Goal: Check status: Check status

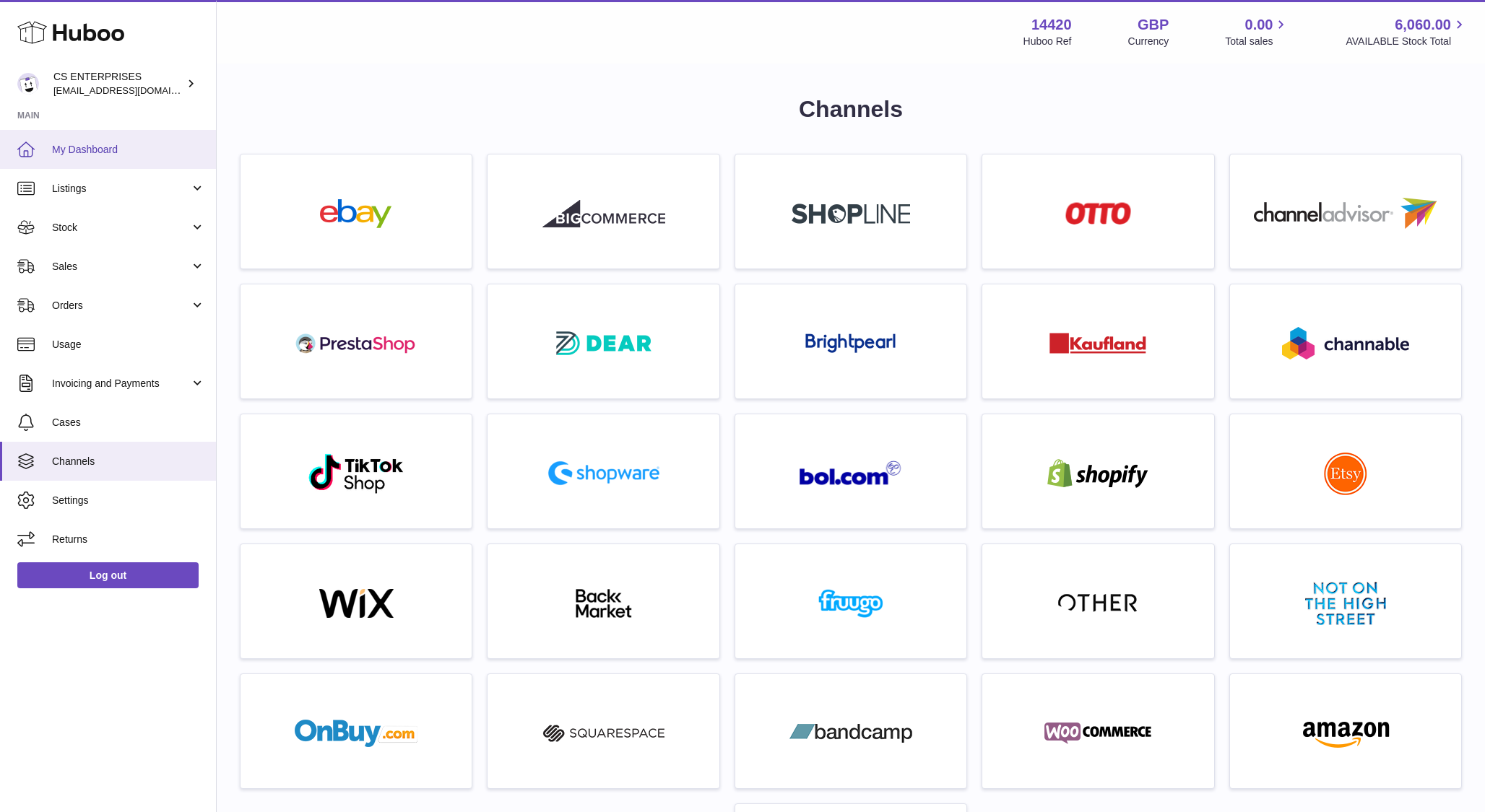
click at [82, 145] on span "My Dashboard" at bounding box center [128, 150] width 153 height 14
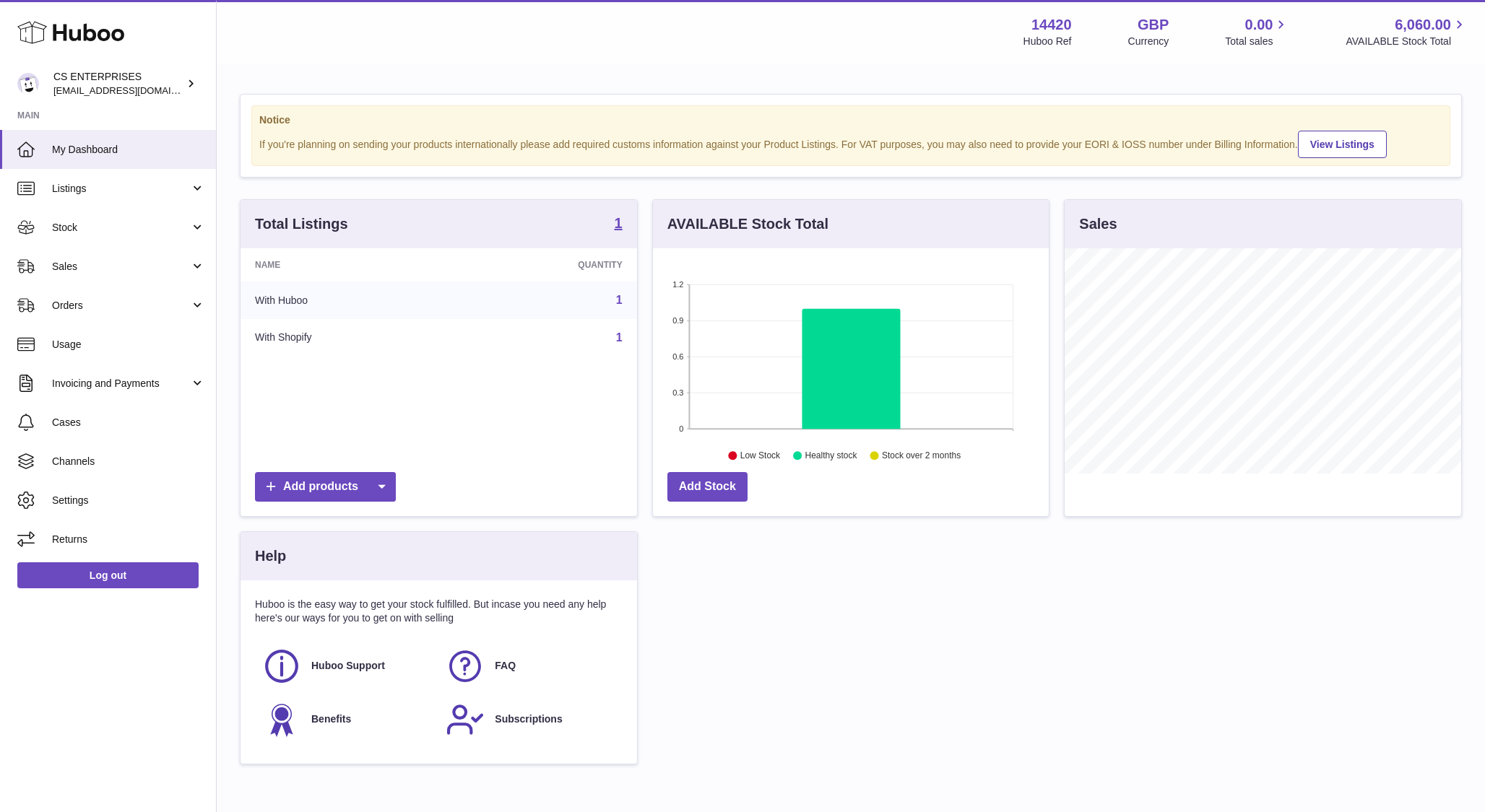
scroll to position [225, 396]
click at [113, 297] on link "Orders" at bounding box center [107, 305] width 216 height 39
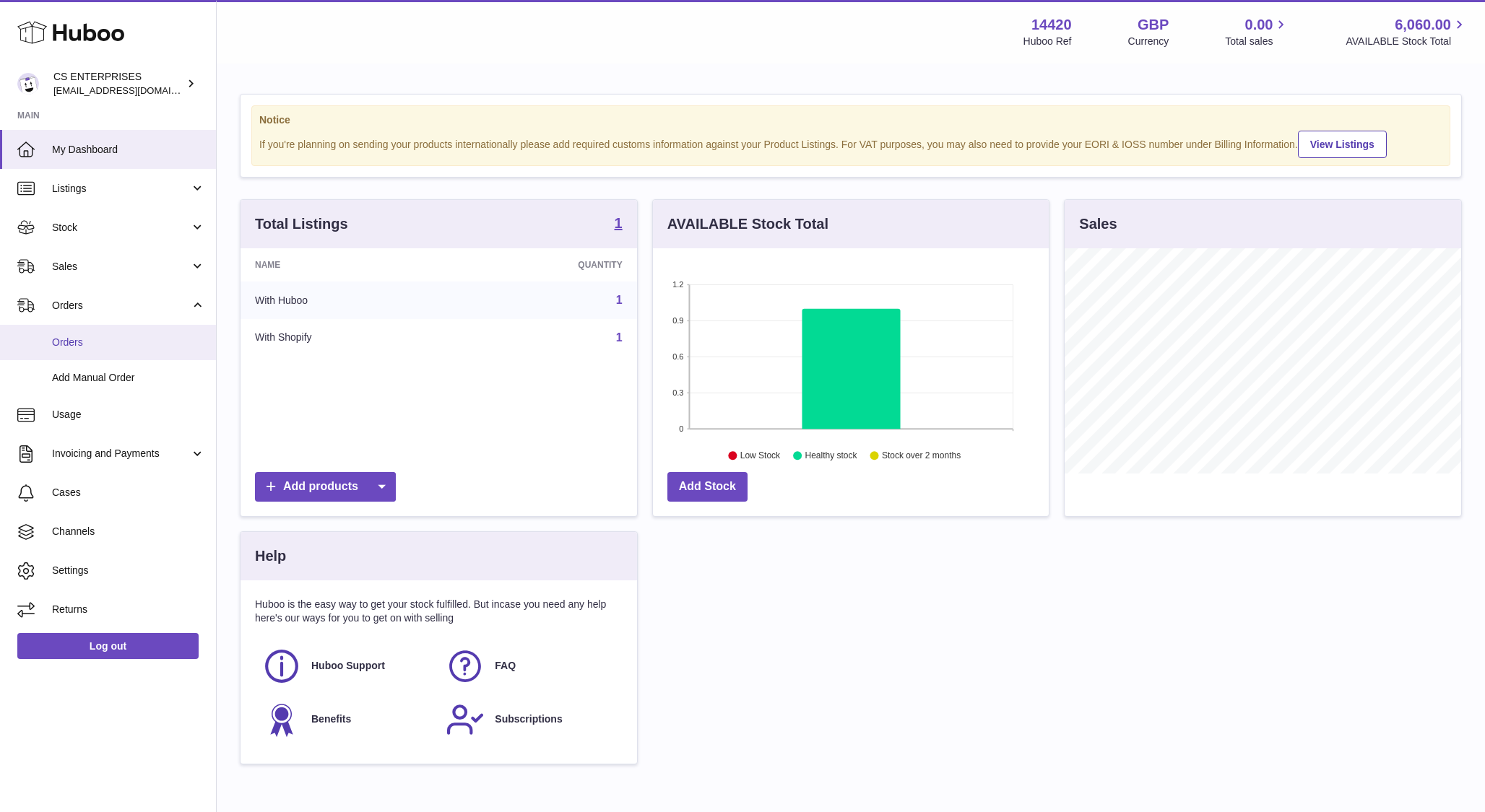
click at [101, 333] on link "Orders" at bounding box center [107, 342] width 216 height 35
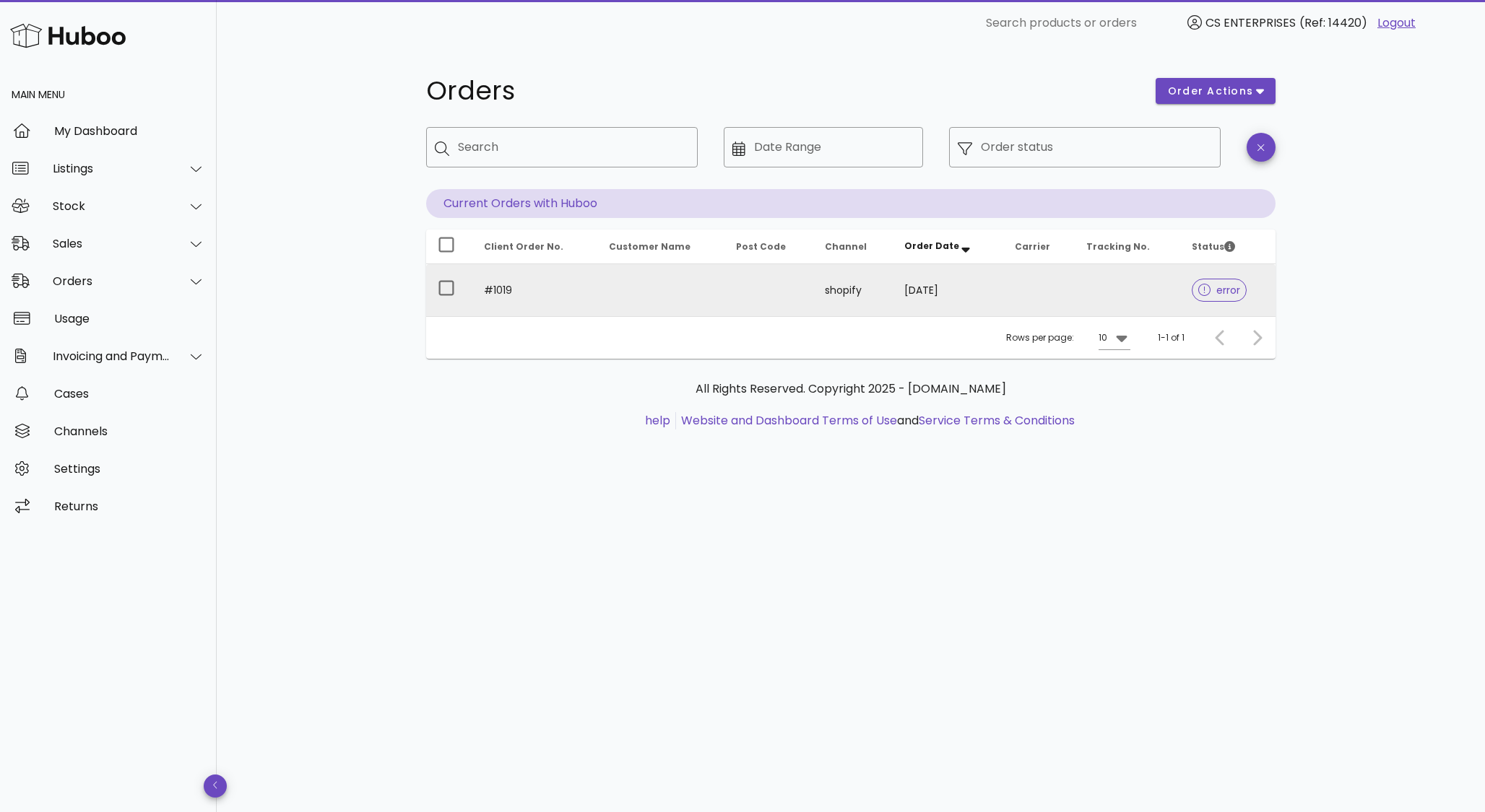
click at [1211, 286] on span "error" at bounding box center [1219, 290] width 43 height 10
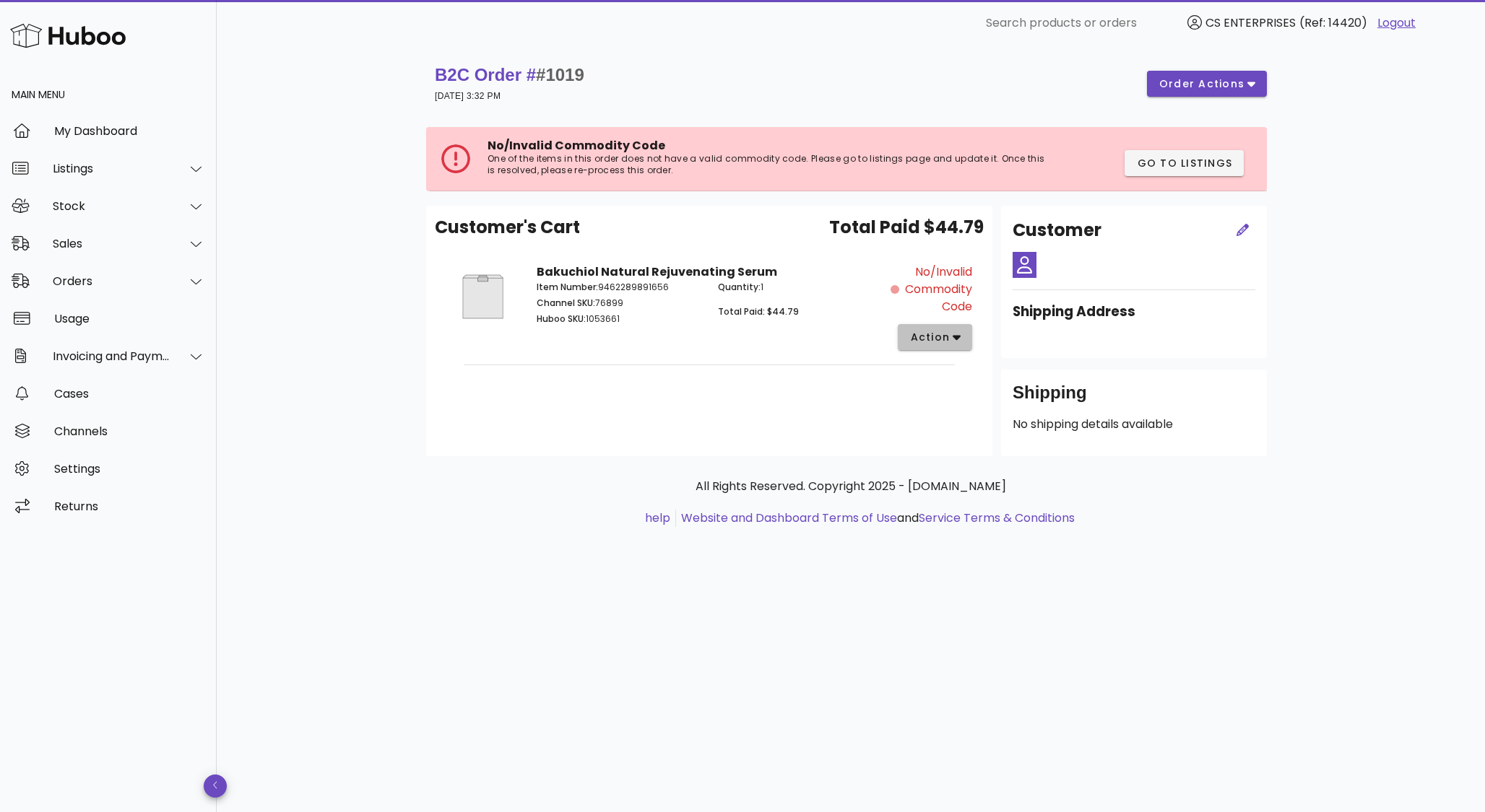
click at [948, 333] on span "action" at bounding box center [929, 338] width 40 height 15
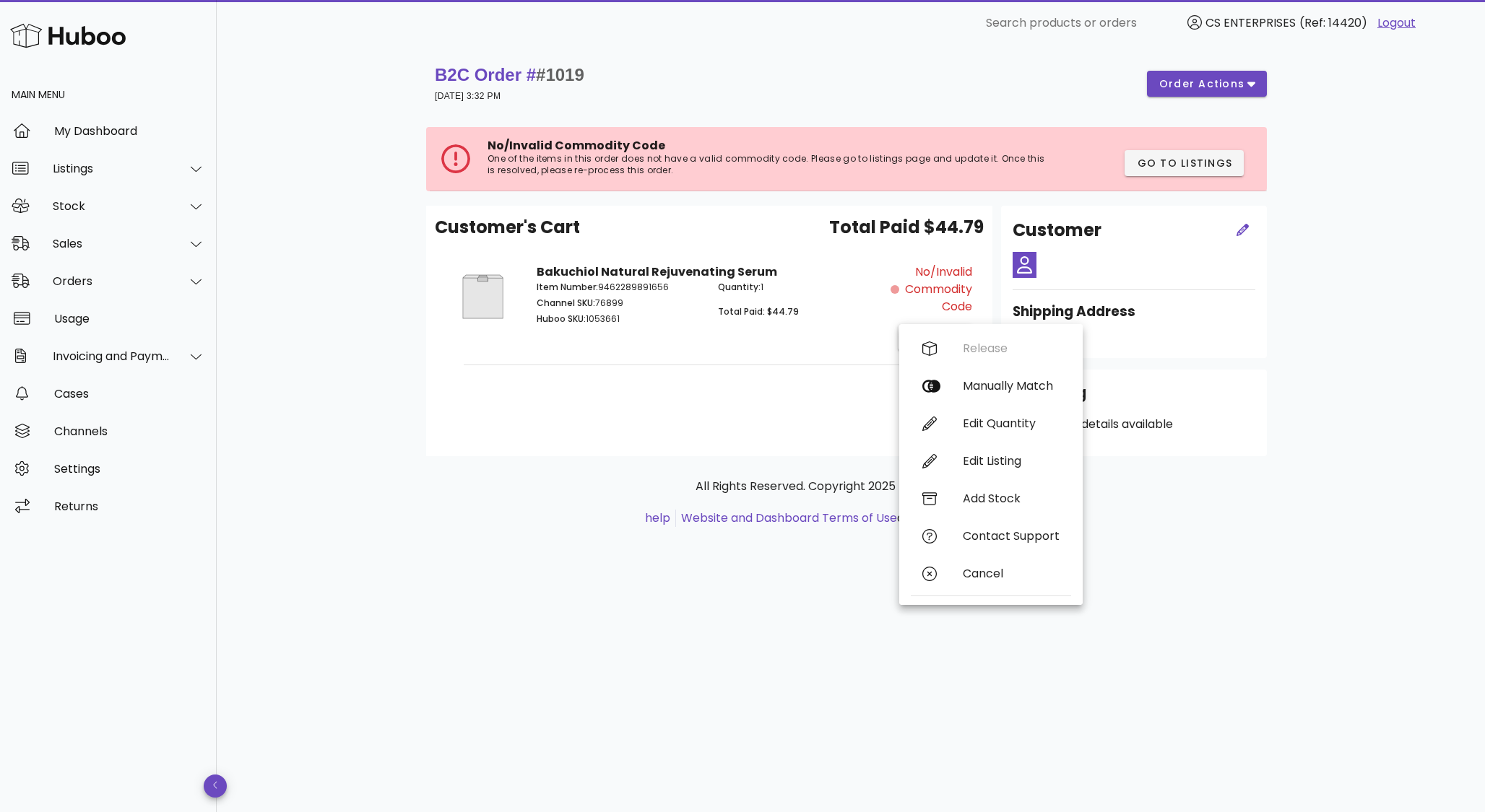
click at [898, 286] on div "No/Invalid Commodity Code" at bounding box center [931, 290] width 82 height 52
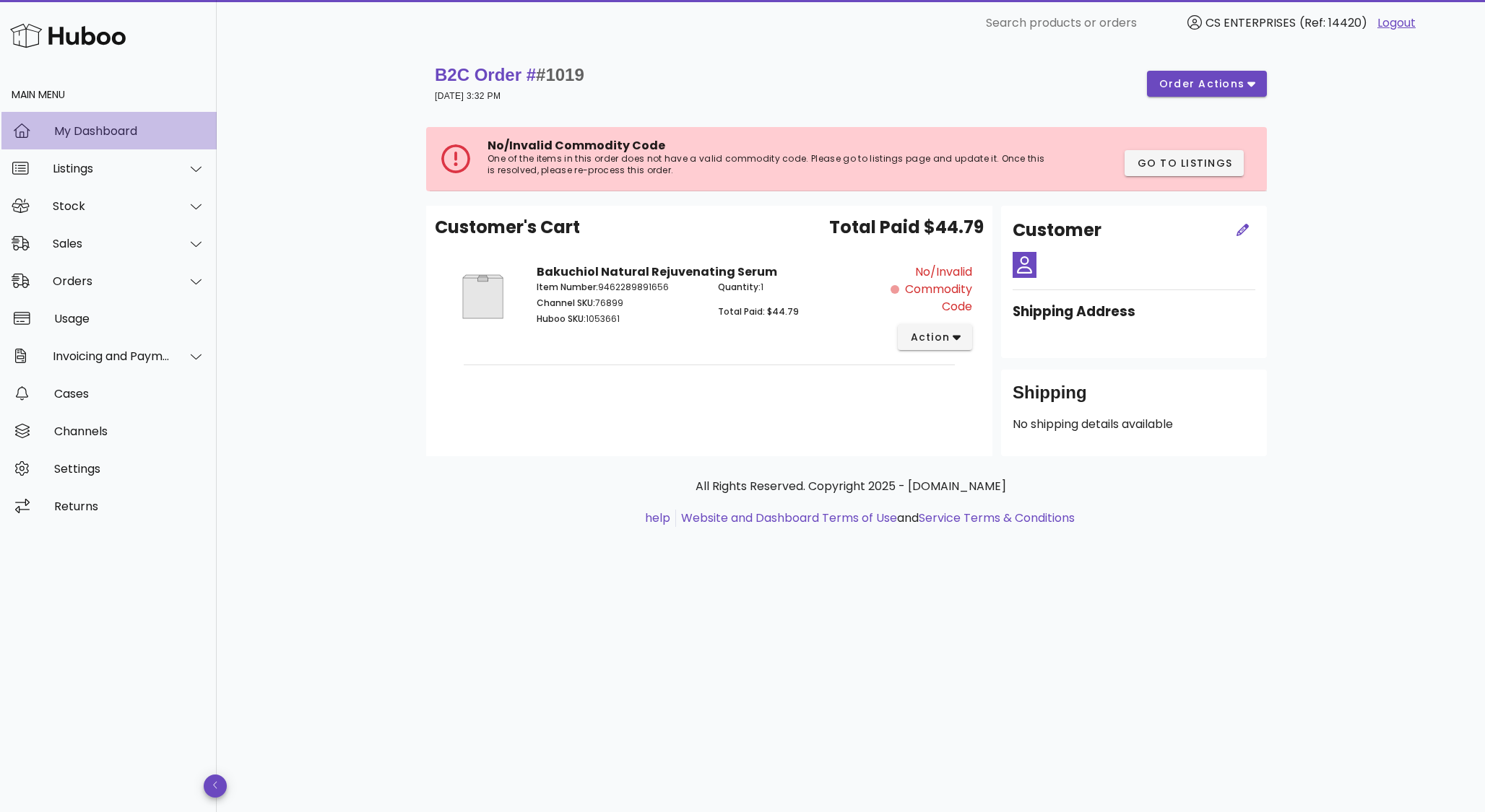
click at [115, 133] on div "My Dashboard" at bounding box center [130, 131] width 151 height 14
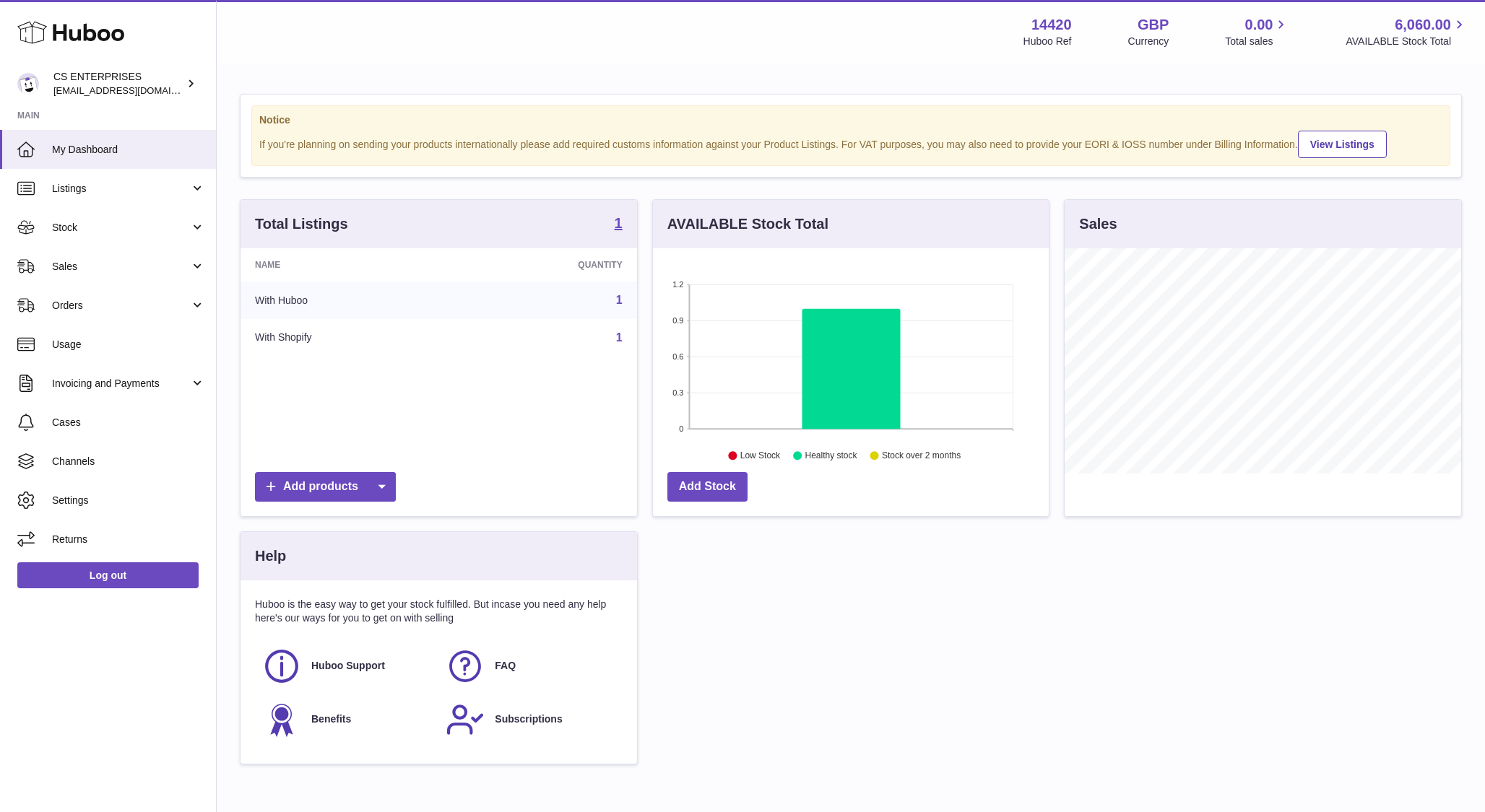
scroll to position [225, 396]
click at [107, 284] on link "Sales" at bounding box center [107, 266] width 216 height 39
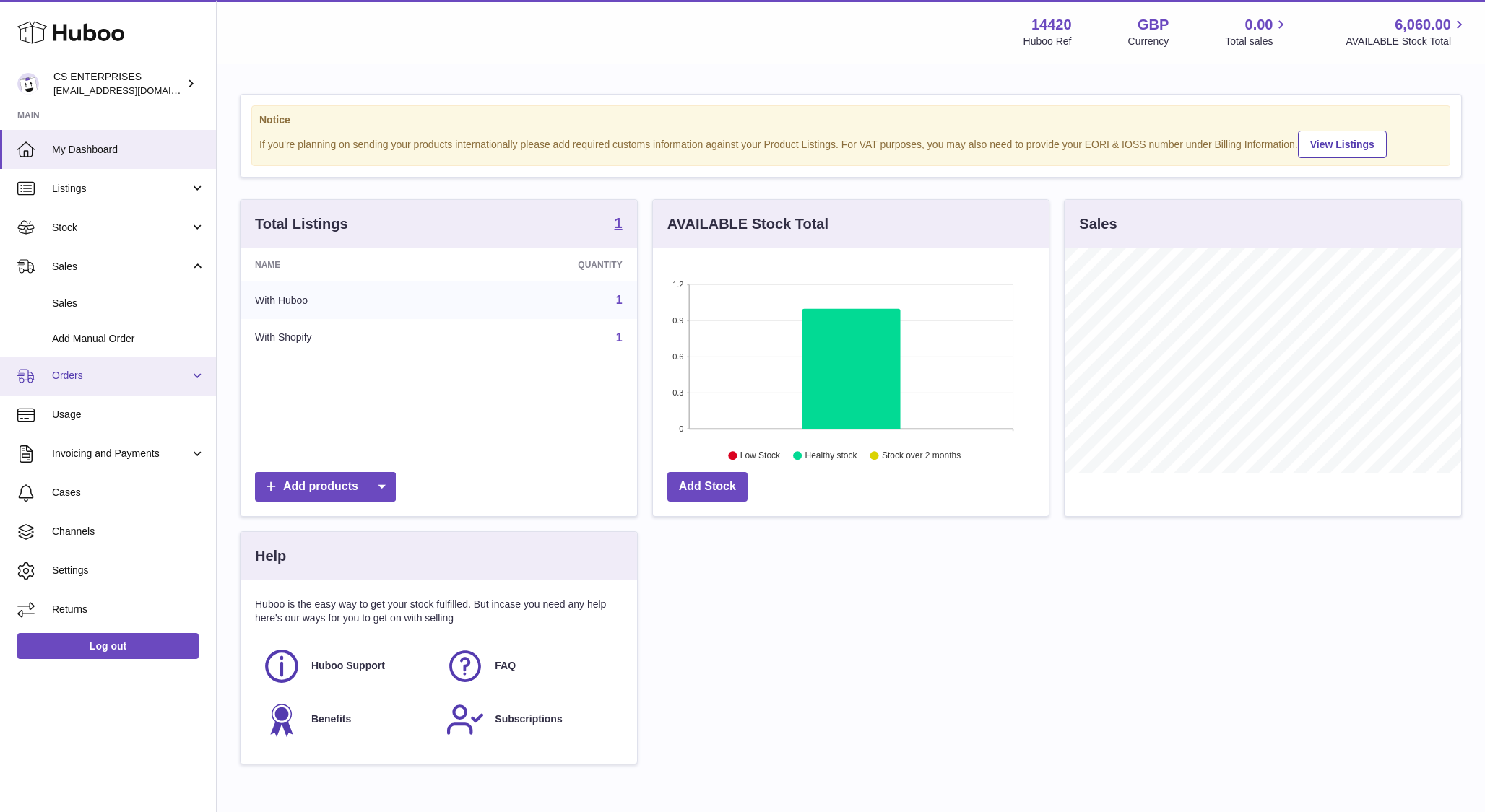
click at [101, 371] on span "Orders" at bounding box center [120, 375] width 138 height 14
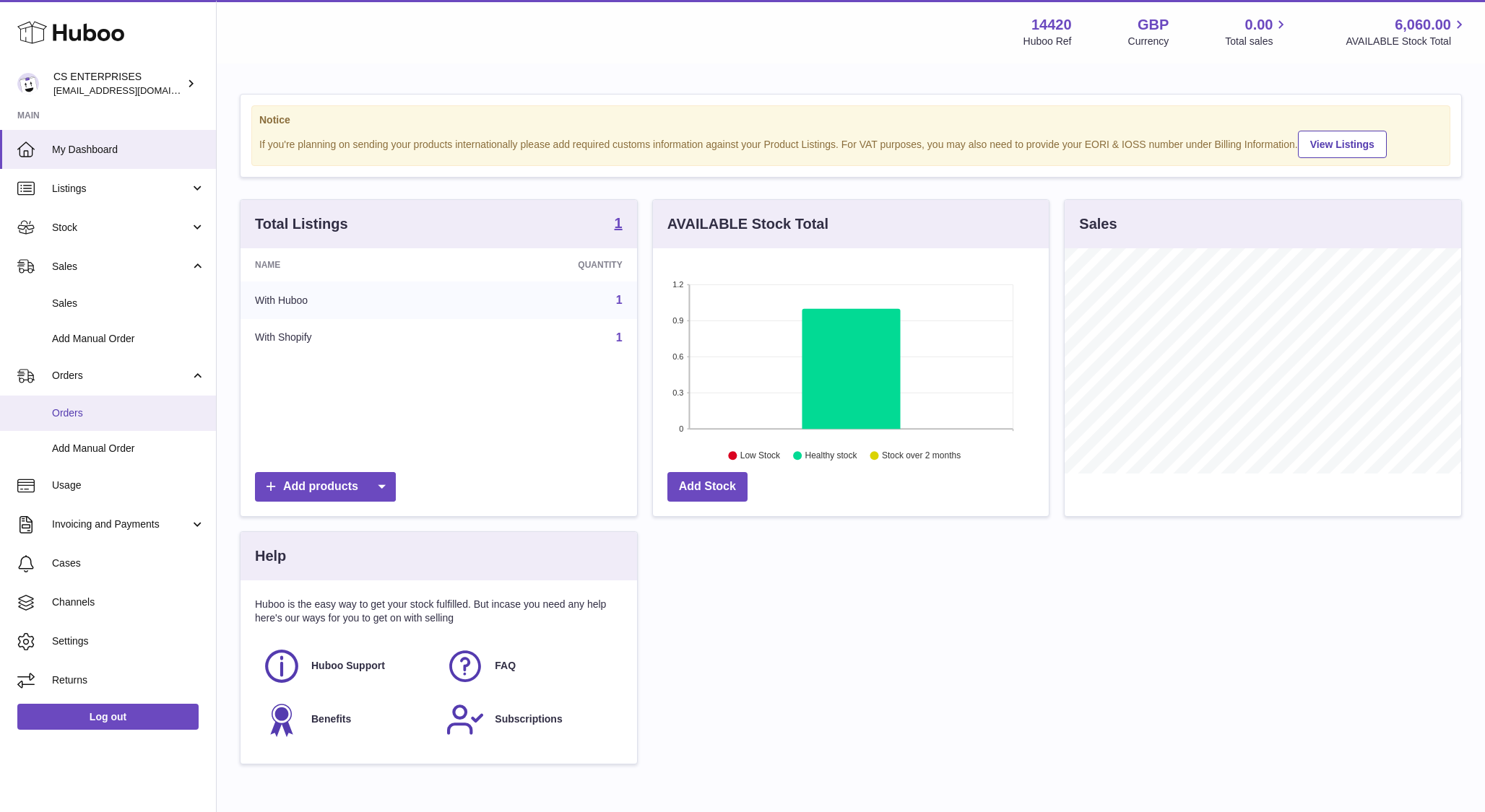
click at [81, 408] on span "Orders" at bounding box center [128, 413] width 153 height 14
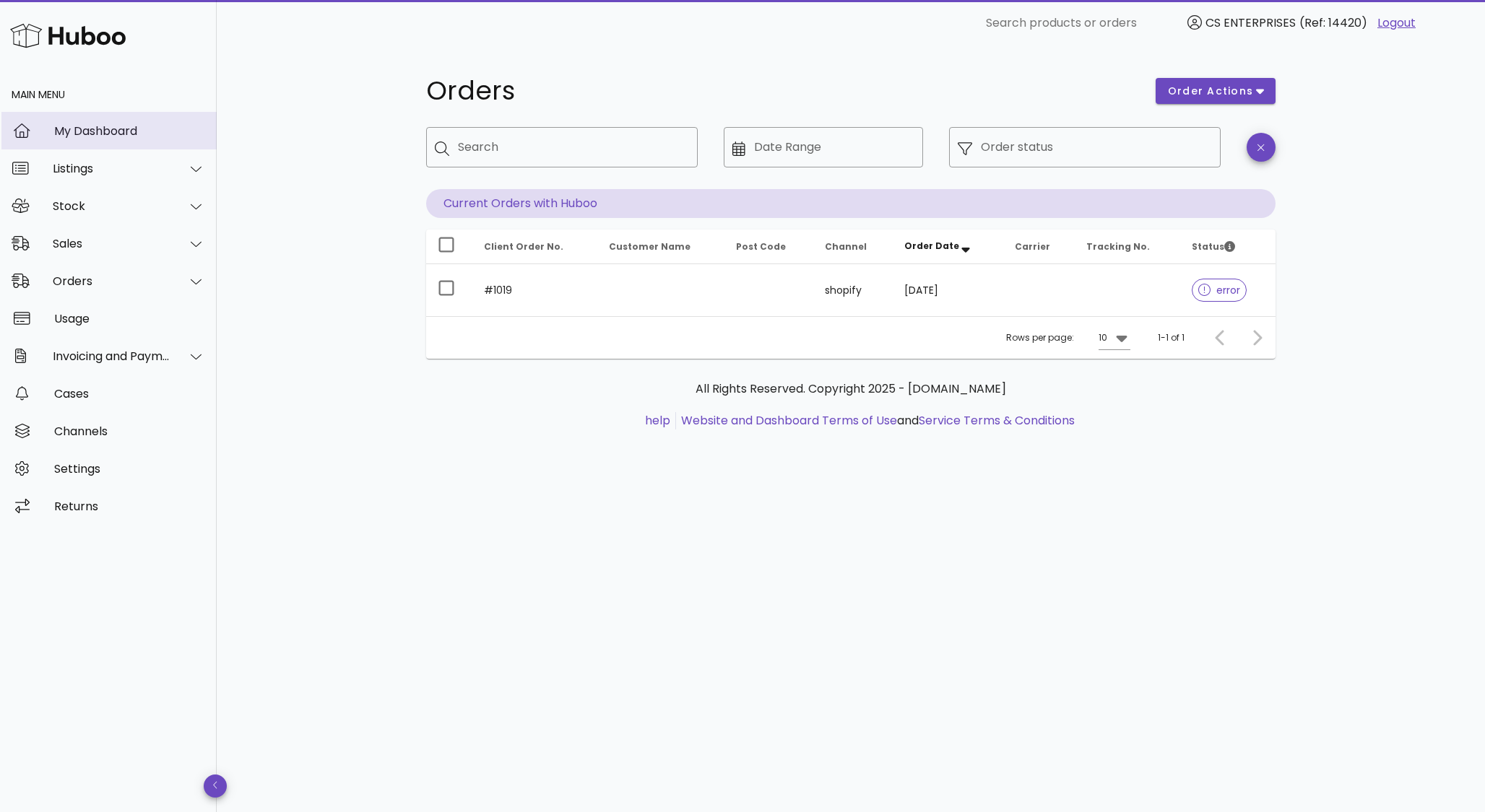
click at [124, 131] on div "My Dashboard" at bounding box center [130, 131] width 151 height 14
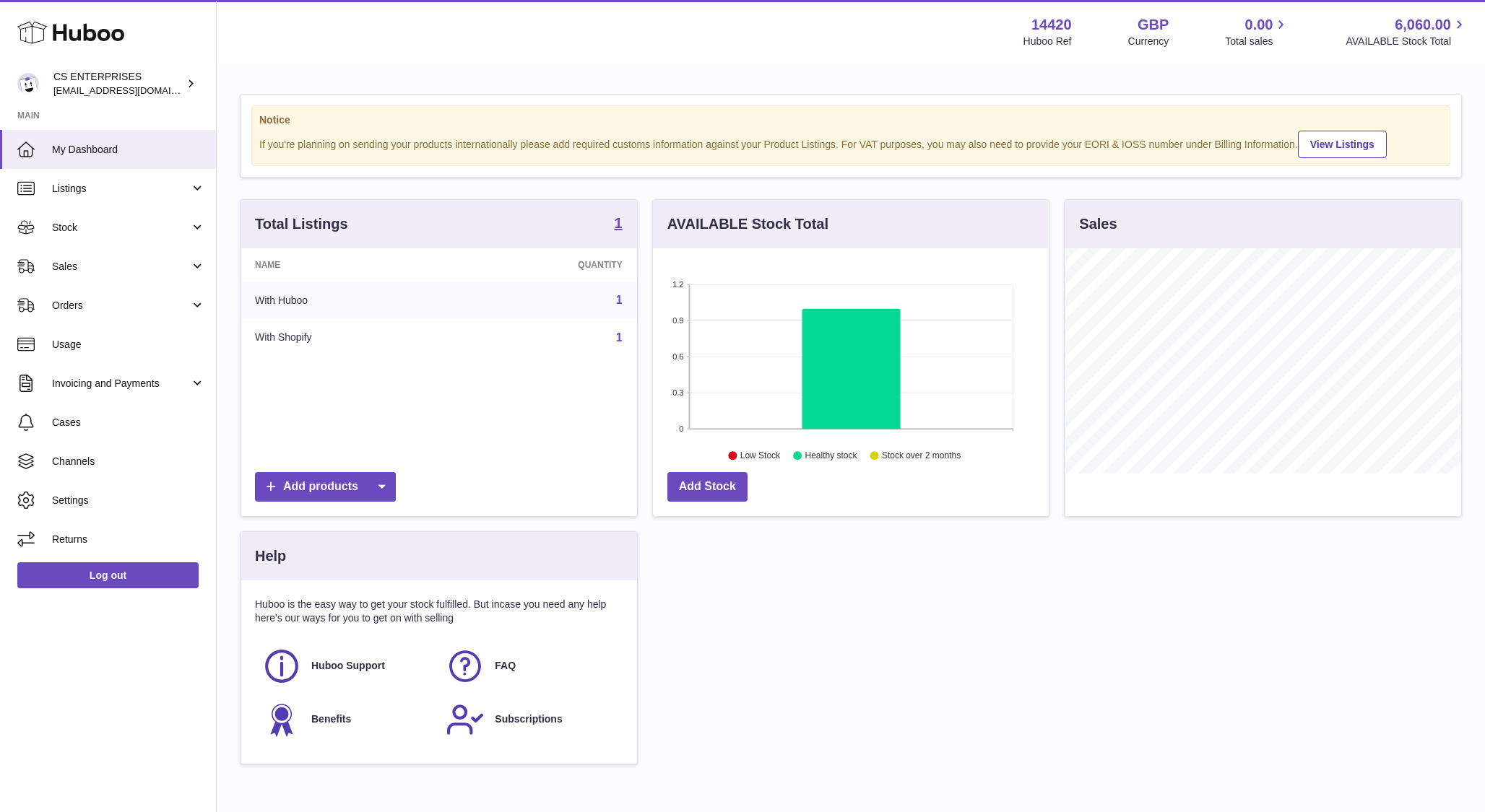
scroll to position [225, 396]
click at [105, 306] on span "Orders" at bounding box center [120, 306] width 138 height 14
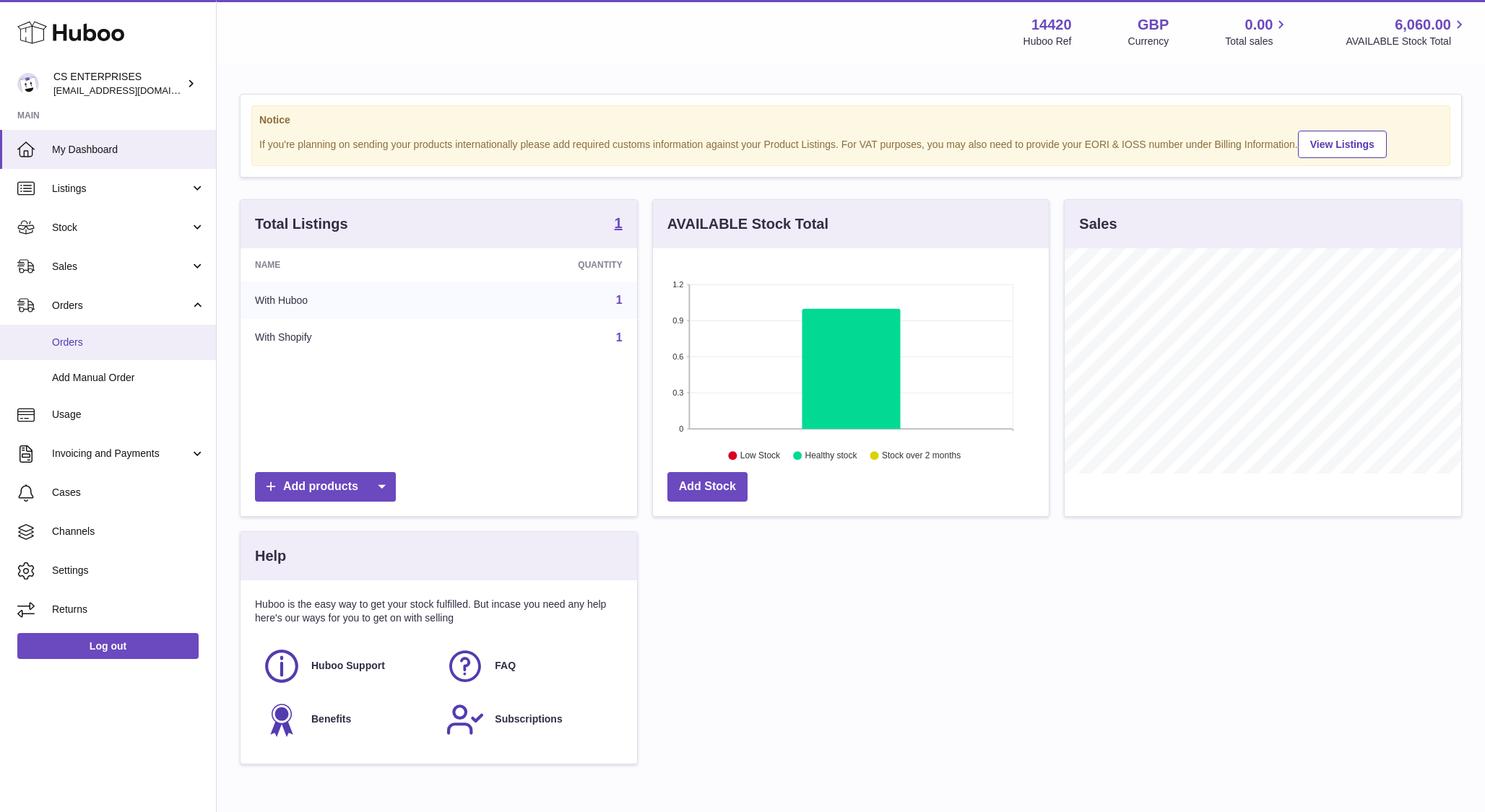
click at [101, 345] on span "Orders" at bounding box center [128, 343] width 153 height 14
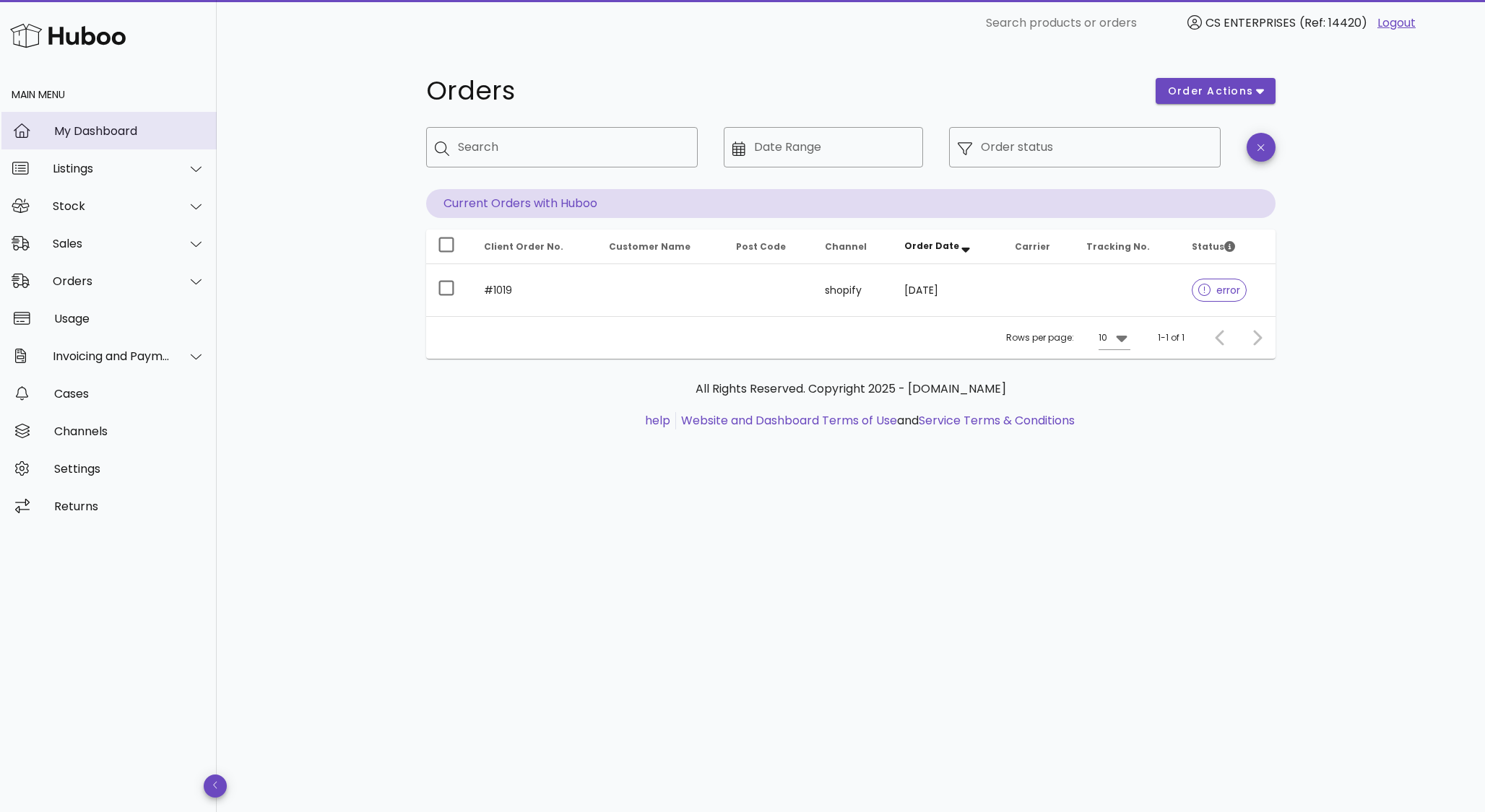
click at [83, 125] on div "My Dashboard" at bounding box center [130, 131] width 151 height 14
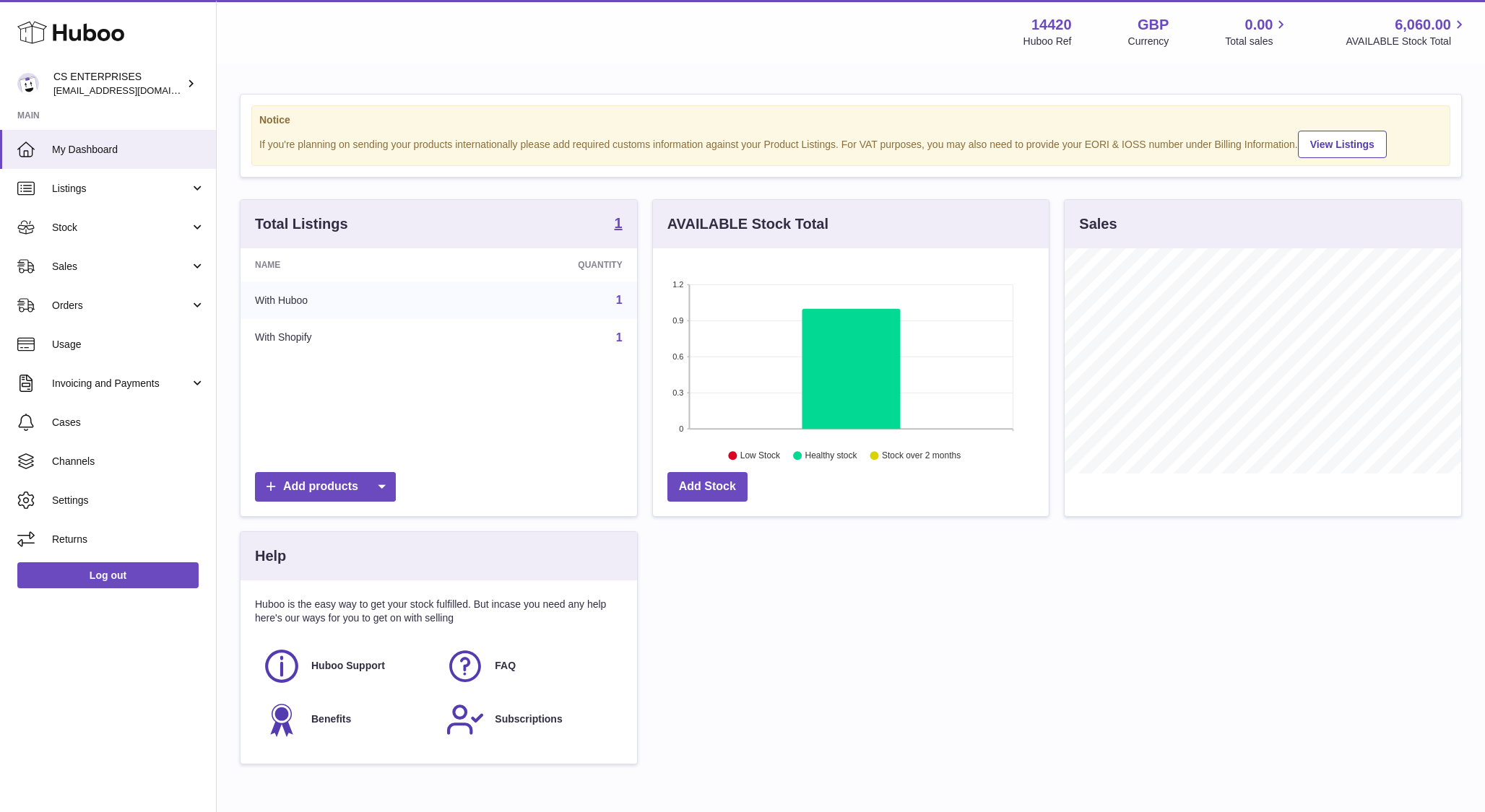
scroll to position [225, 396]
click at [88, 311] on span "Orders" at bounding box center [120, 306] width 138 height 14
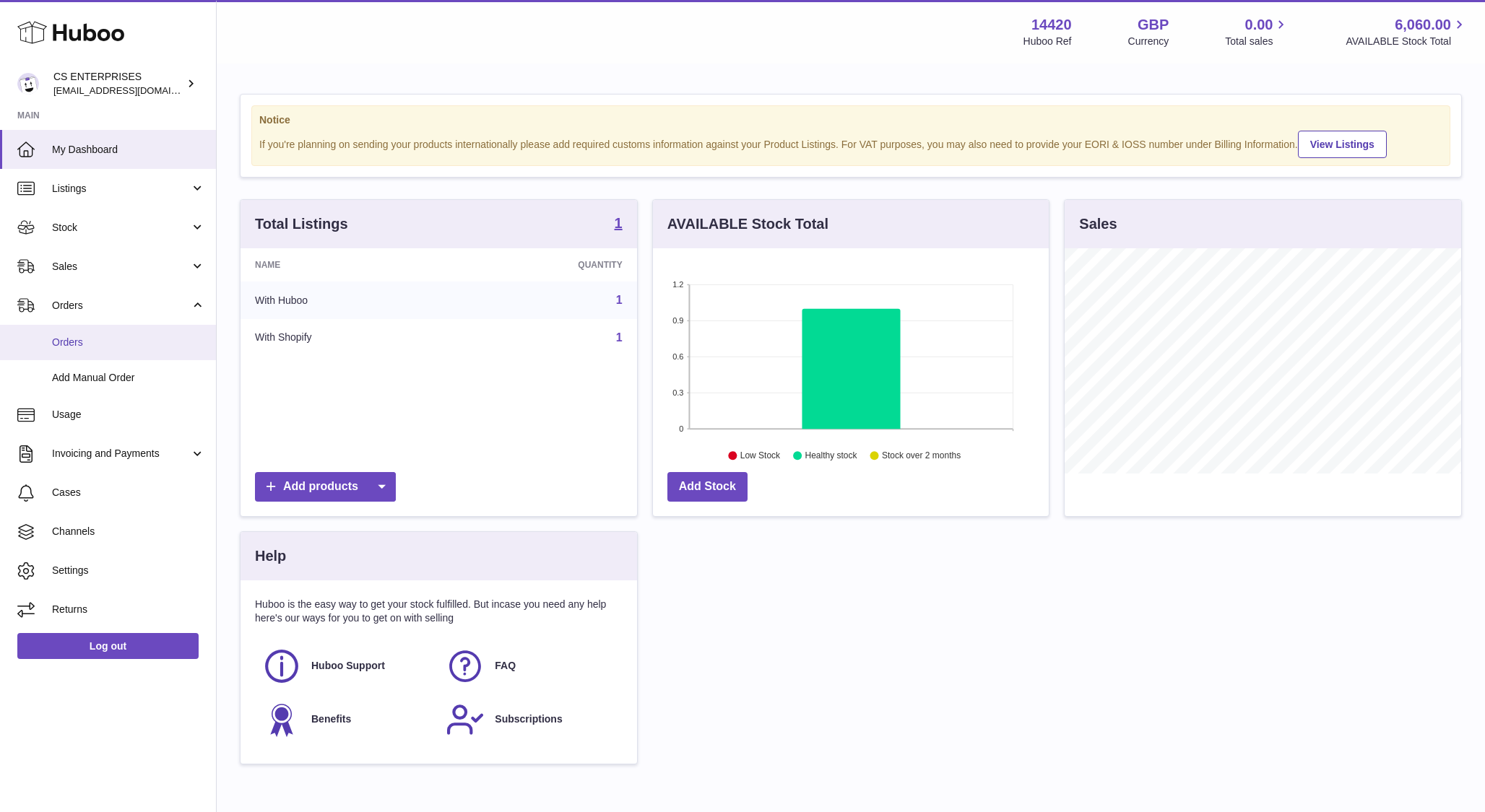
click at [91, 342] on span "Orders" at bounding box center [128, 343] width 153 height 14
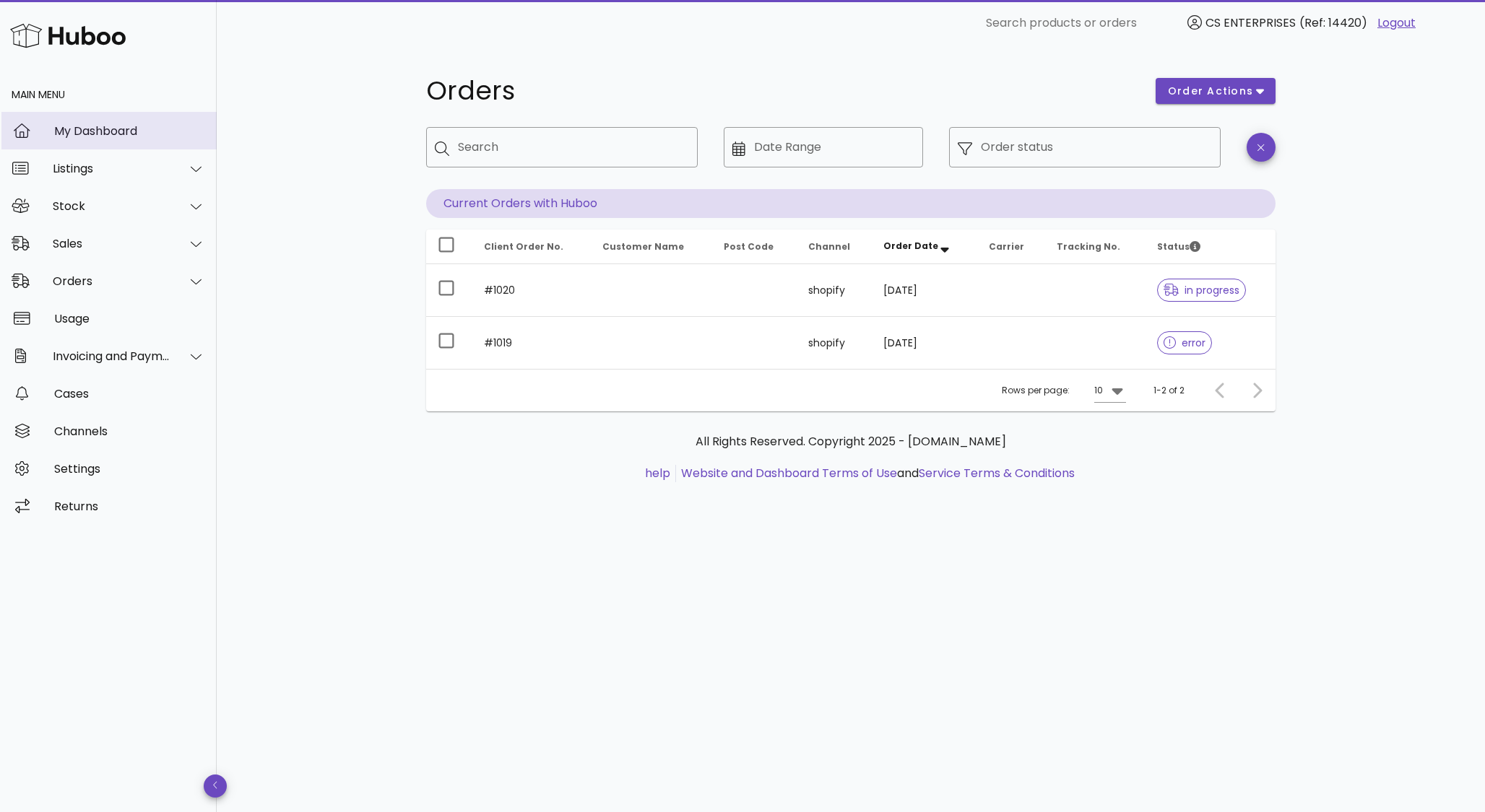
click at [108, 125] on div "My Dashboard" at bounding box center [130, 131] width 151 height 14
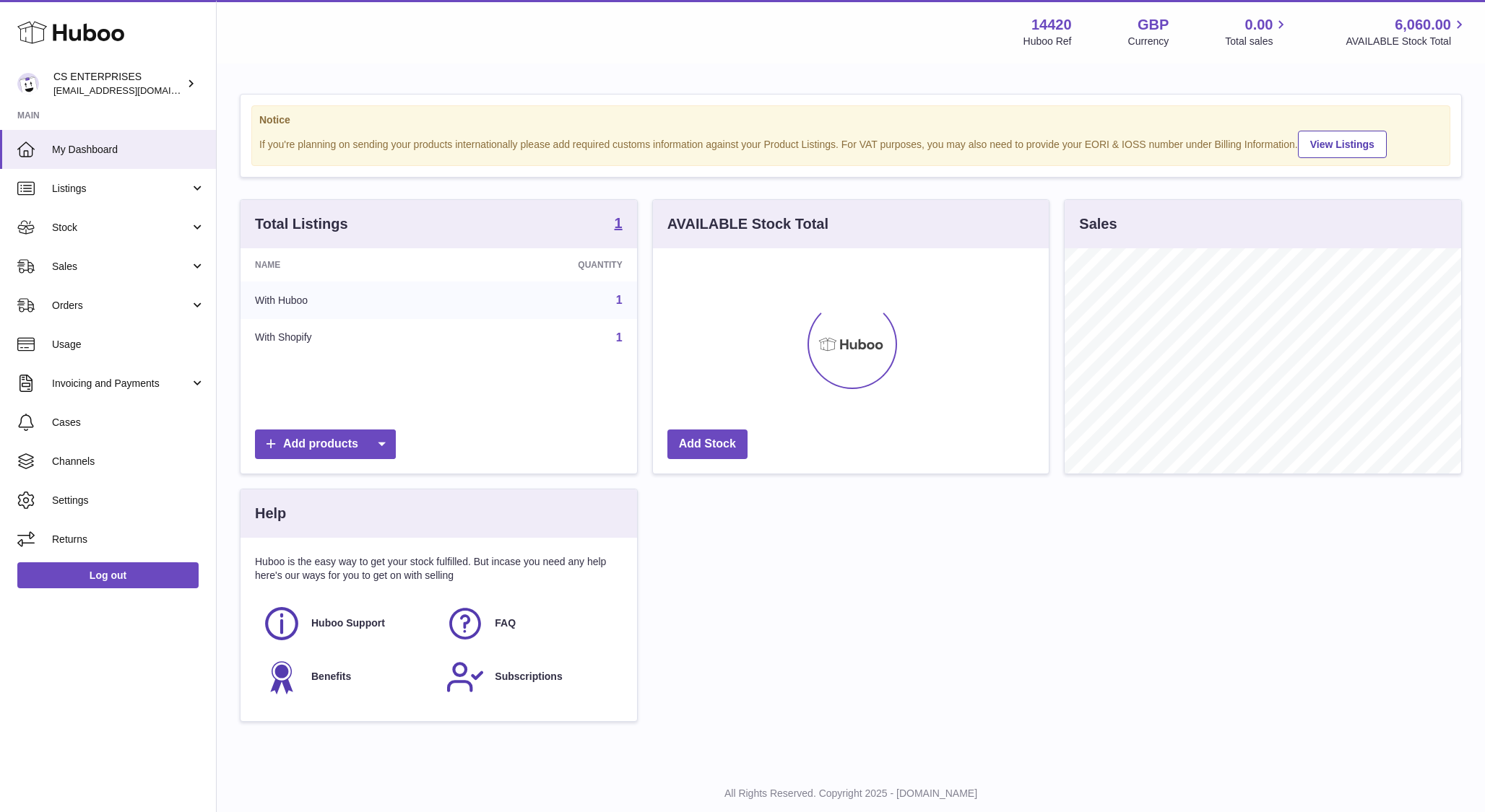
scroll to position [225, 396]
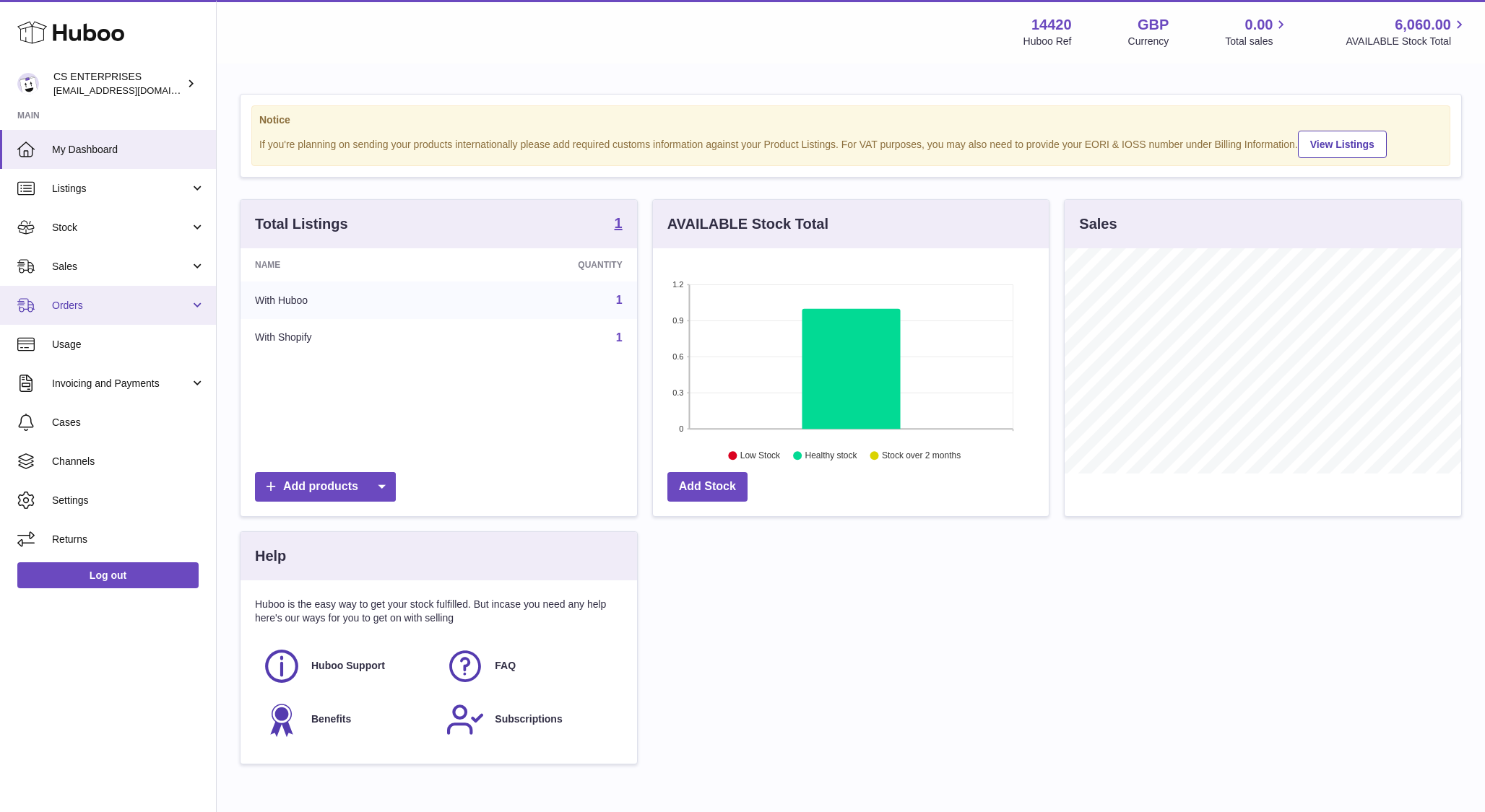
click at [65, 308] on span "Orders" at bounding box center [120, 306] width 138 height 14
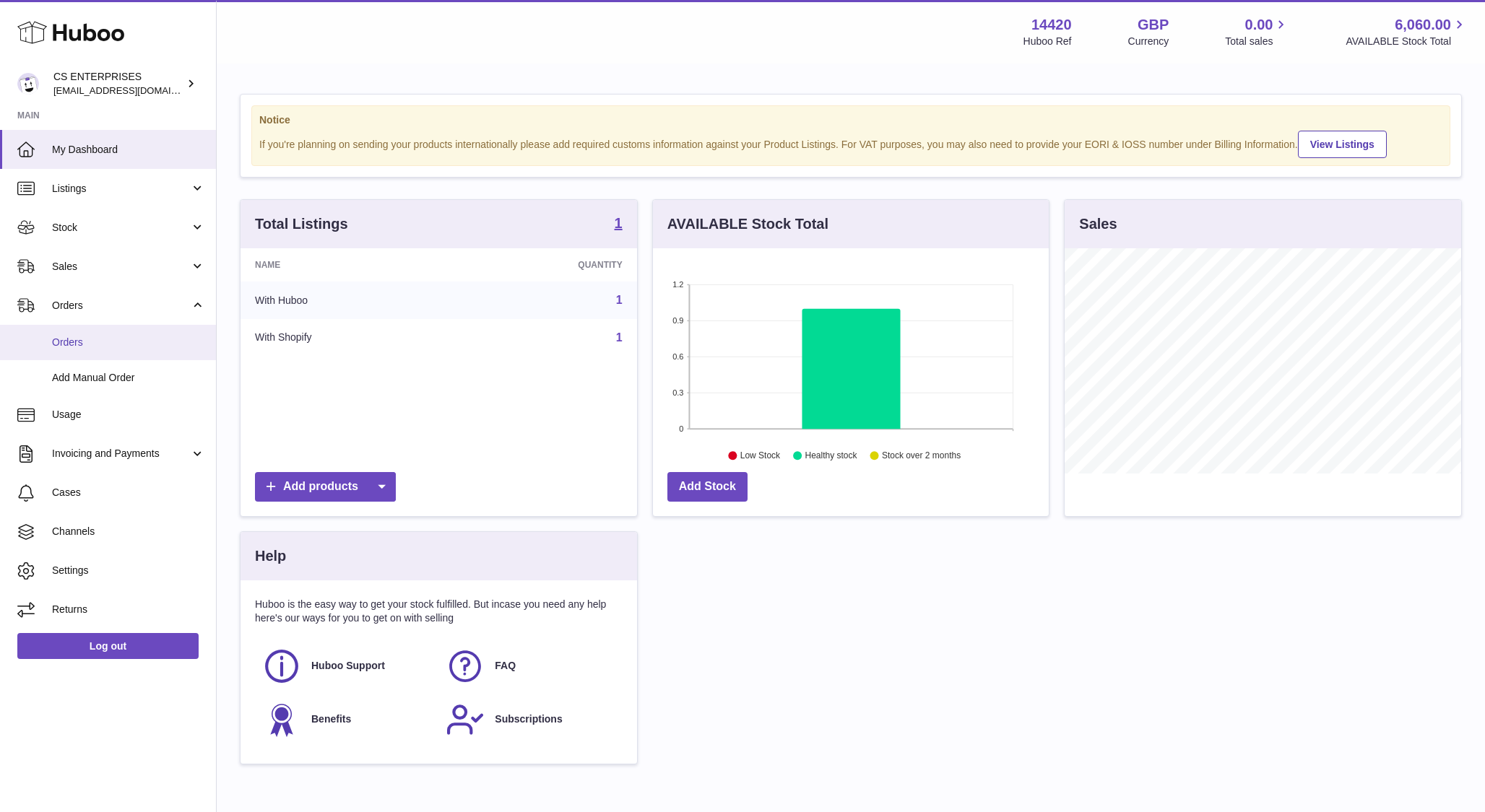
click at [73, 347] on span "Orders" at bounding box center [128, 343] width 153 height 14
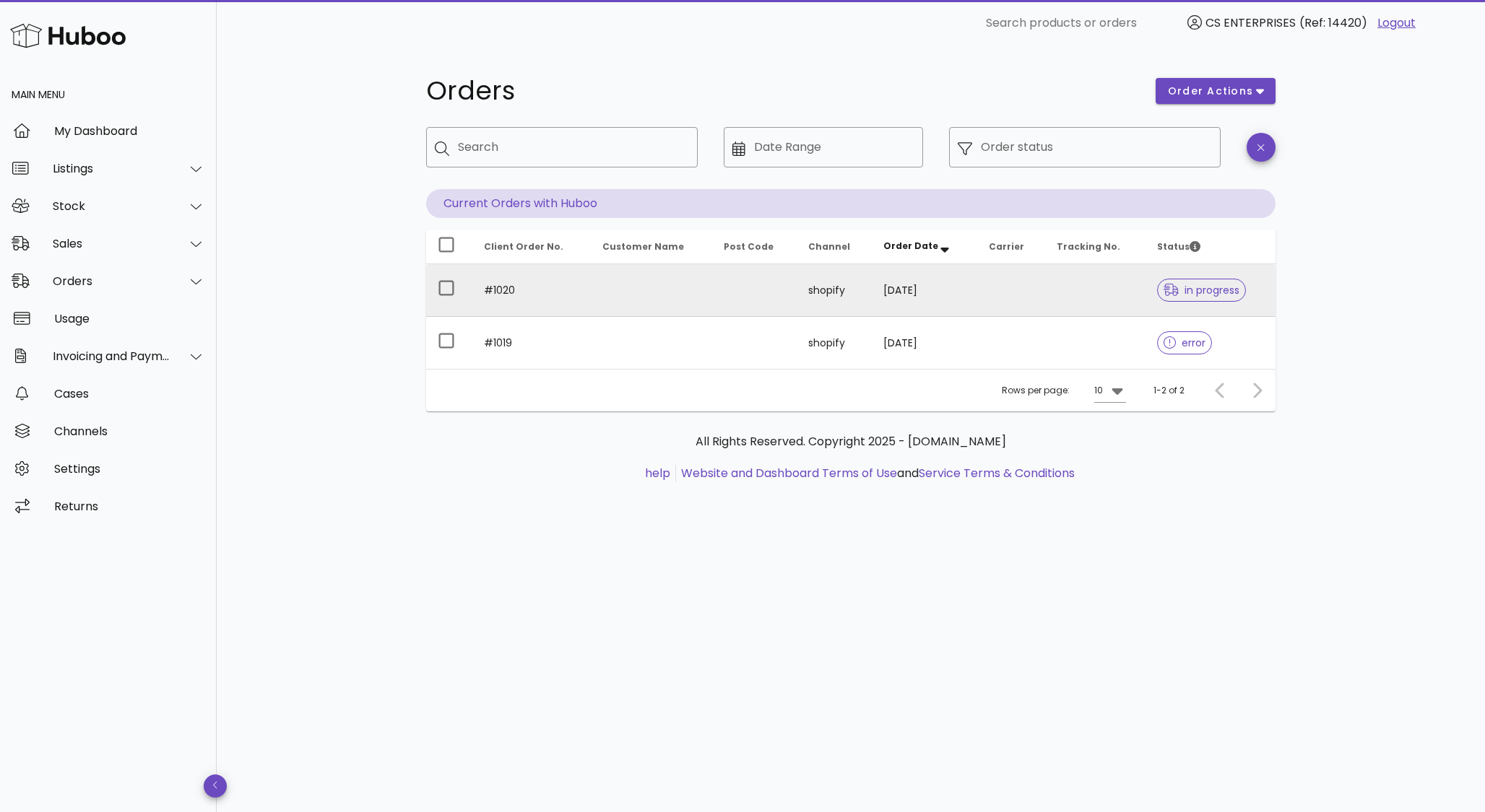
click at [535, 290] on td "#1020" at bounding box center [532, 290] width 119 height 52
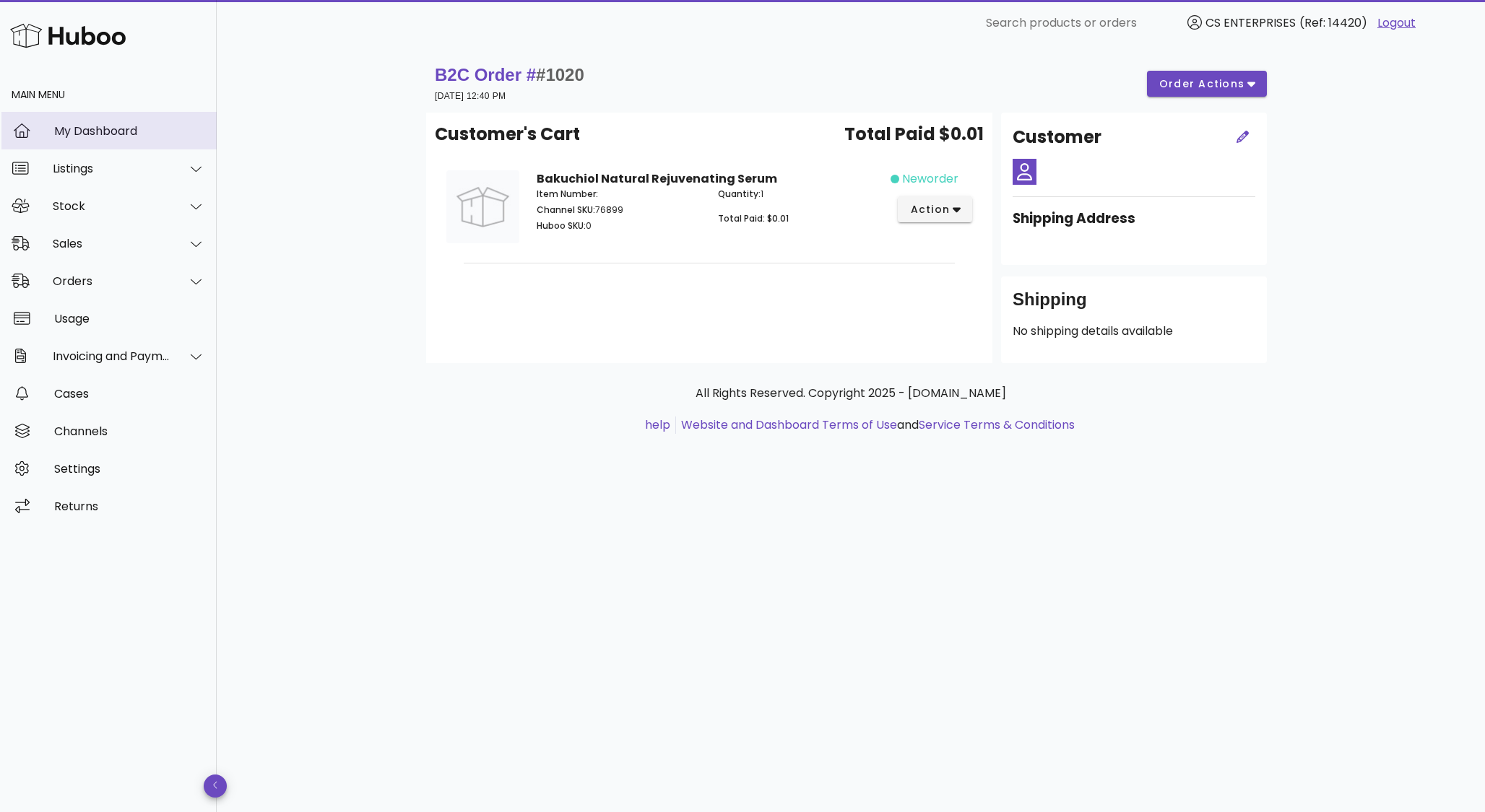
click at [95, 129] on div "My Dashboard" at bounding box center [130, 131] width 151 height 14
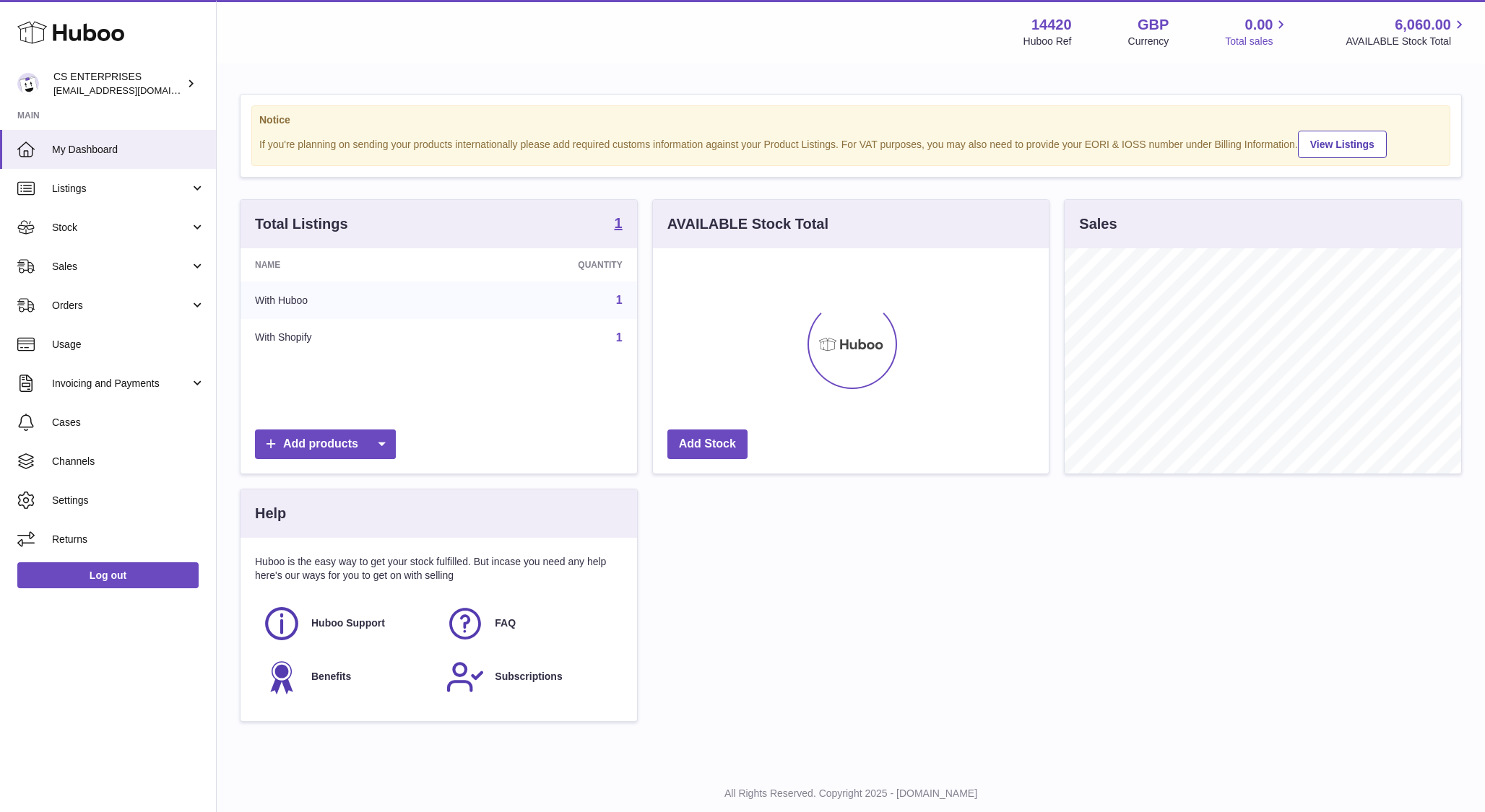
scroll to position [225, 396]
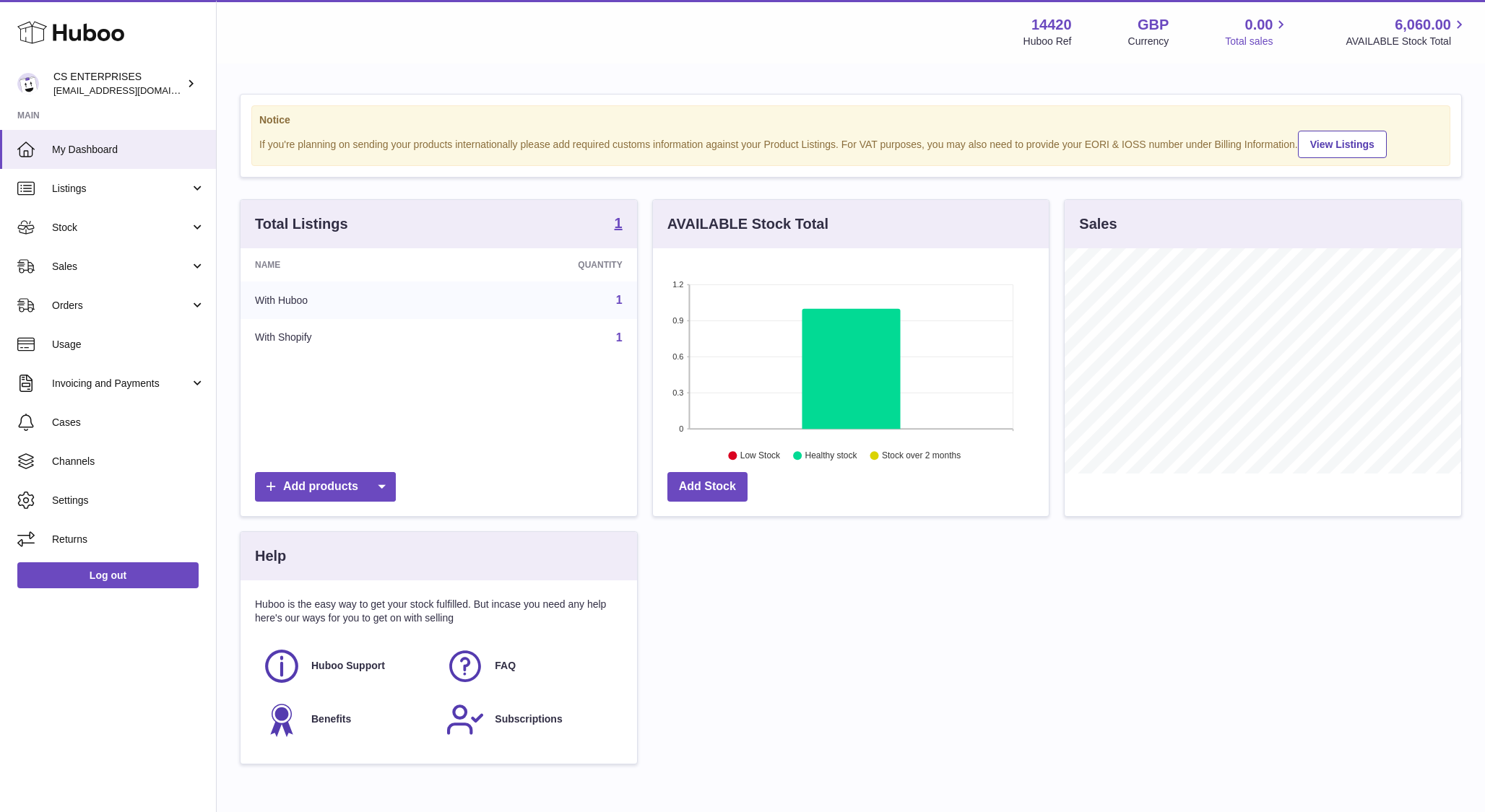
click at [1263, 39] on span "Total sales" at bounding box center [1256, 41] width 64 height 14
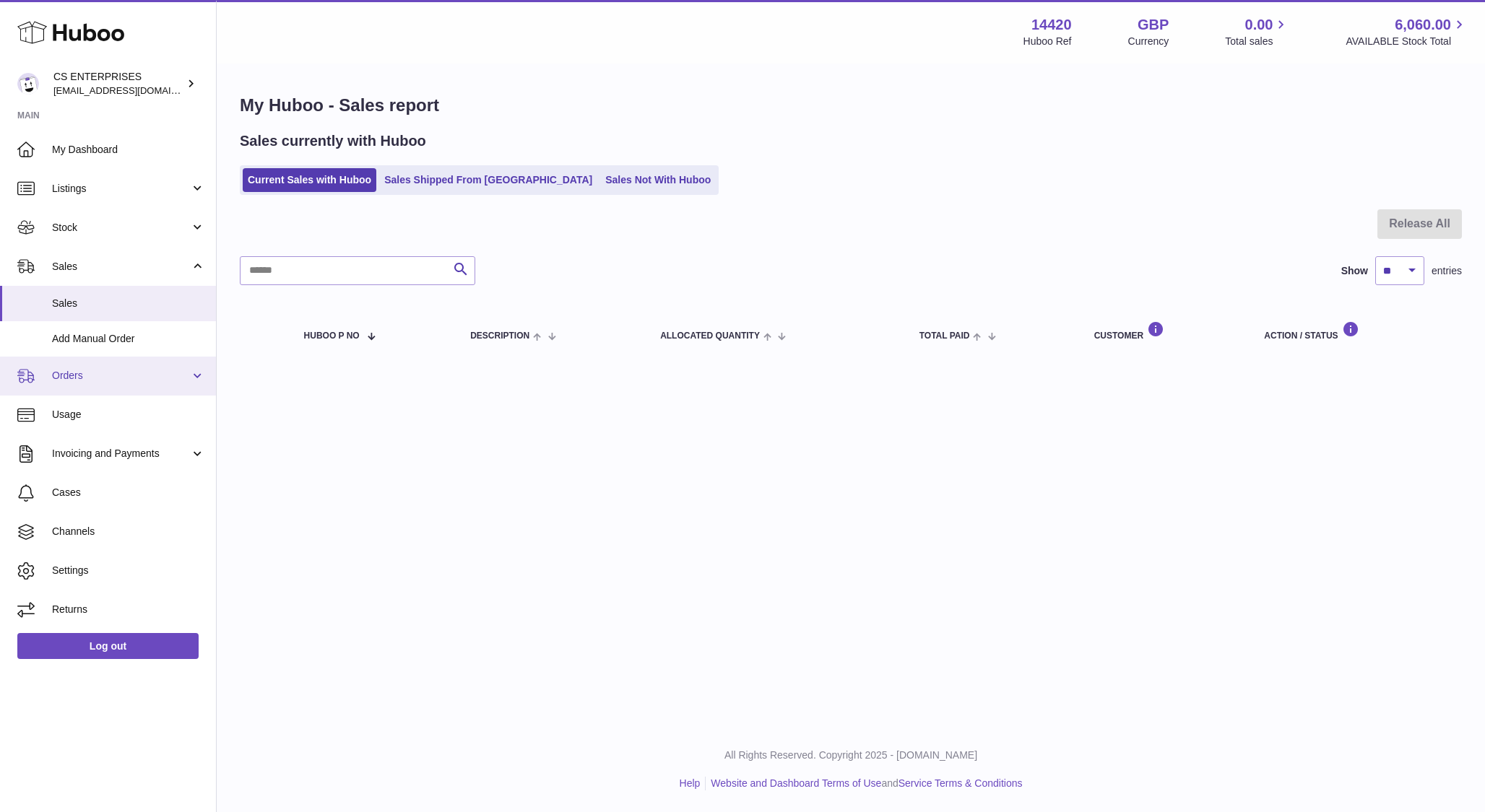
click at [89, 377] on span "Orders" at bounding box center [120, 375] width 138 height 14
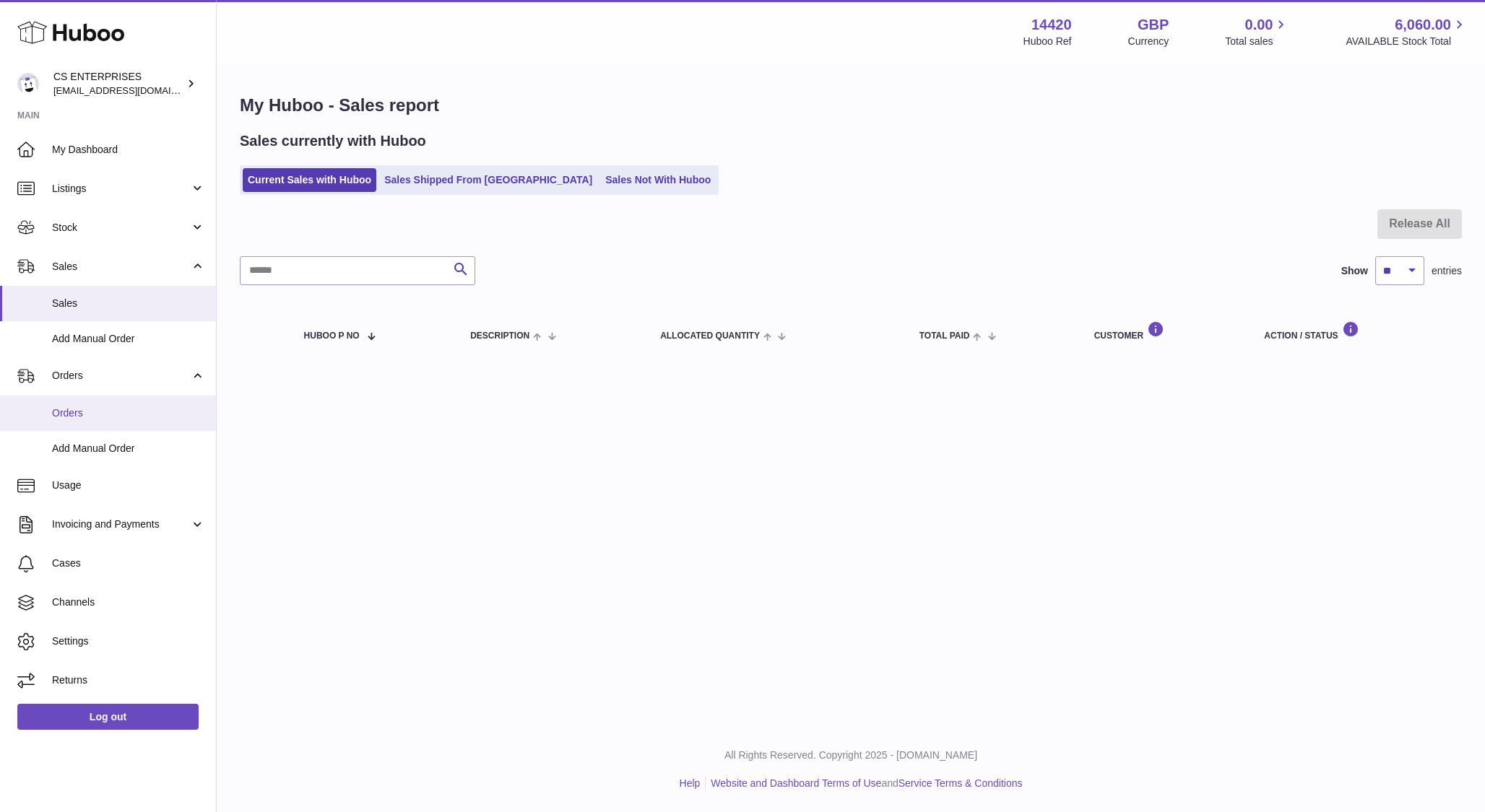
click at [81, 413] on span "Orders" at bounding box center [128, 413] width 153 height 14
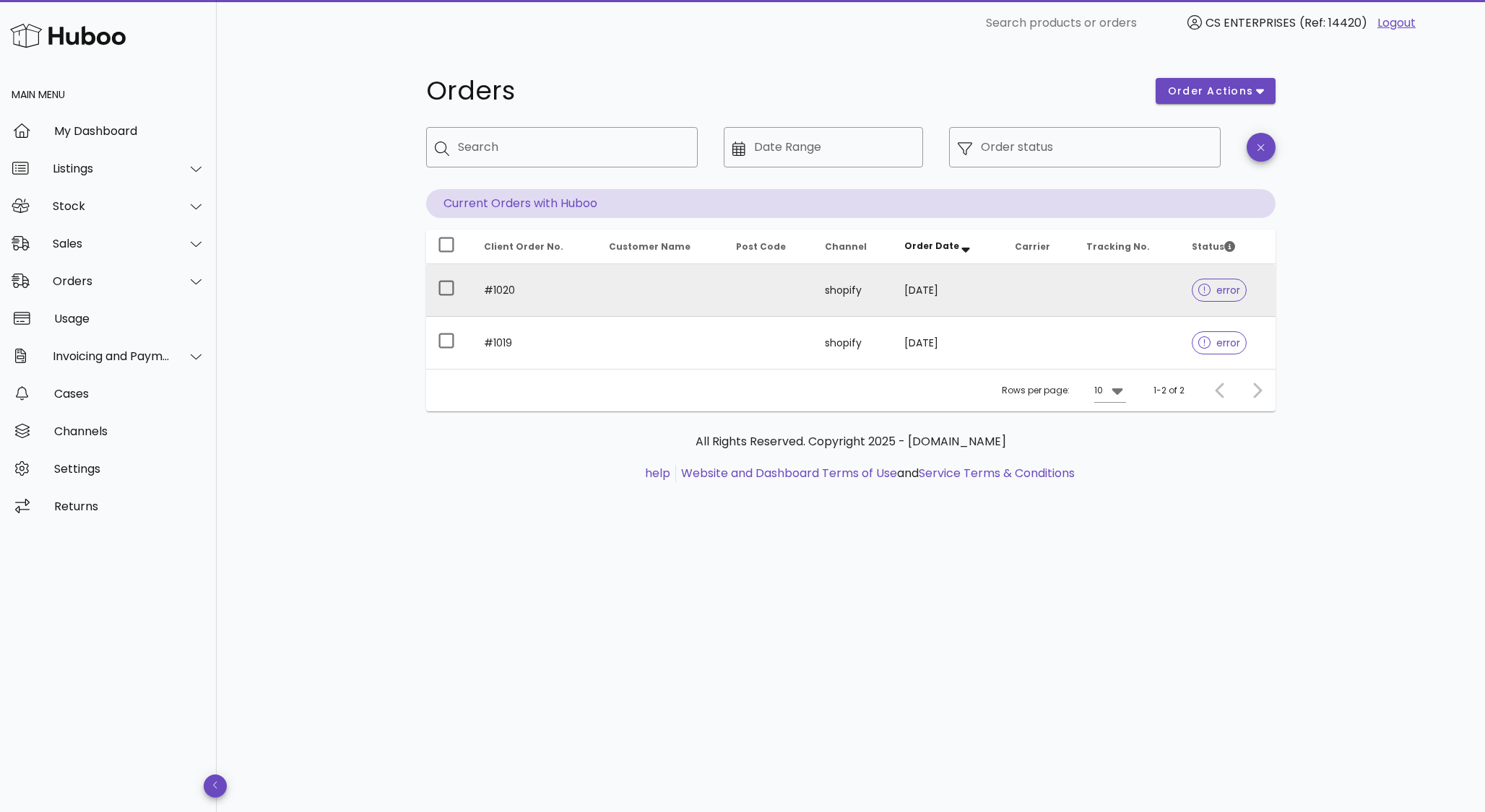
click at [1217, 289] on span "error" at bounding box center [1219, 290] width 43 height 10
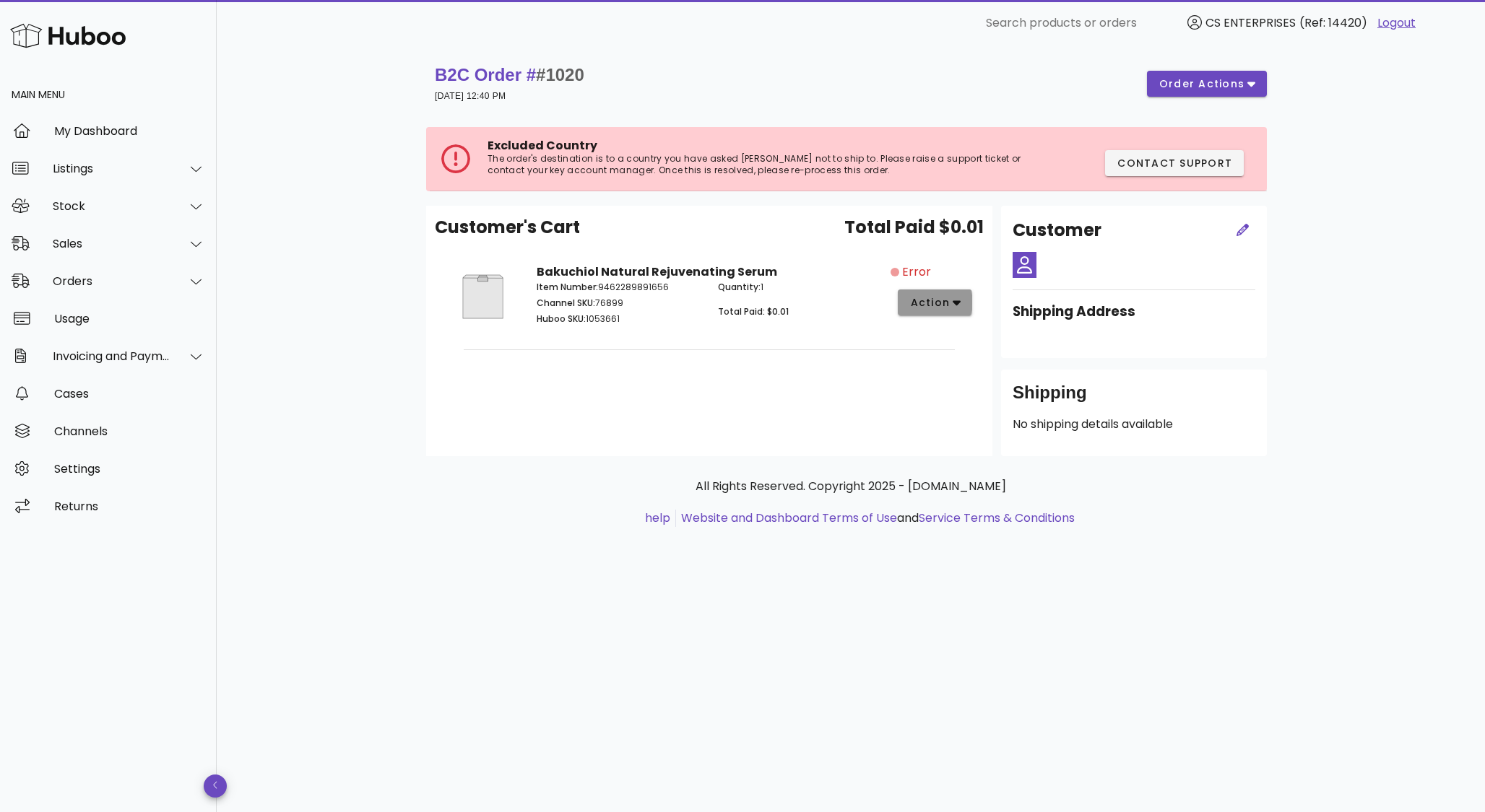
click at [947, 302] on span "action" at bounding box center [929, 303] width 40 height 15
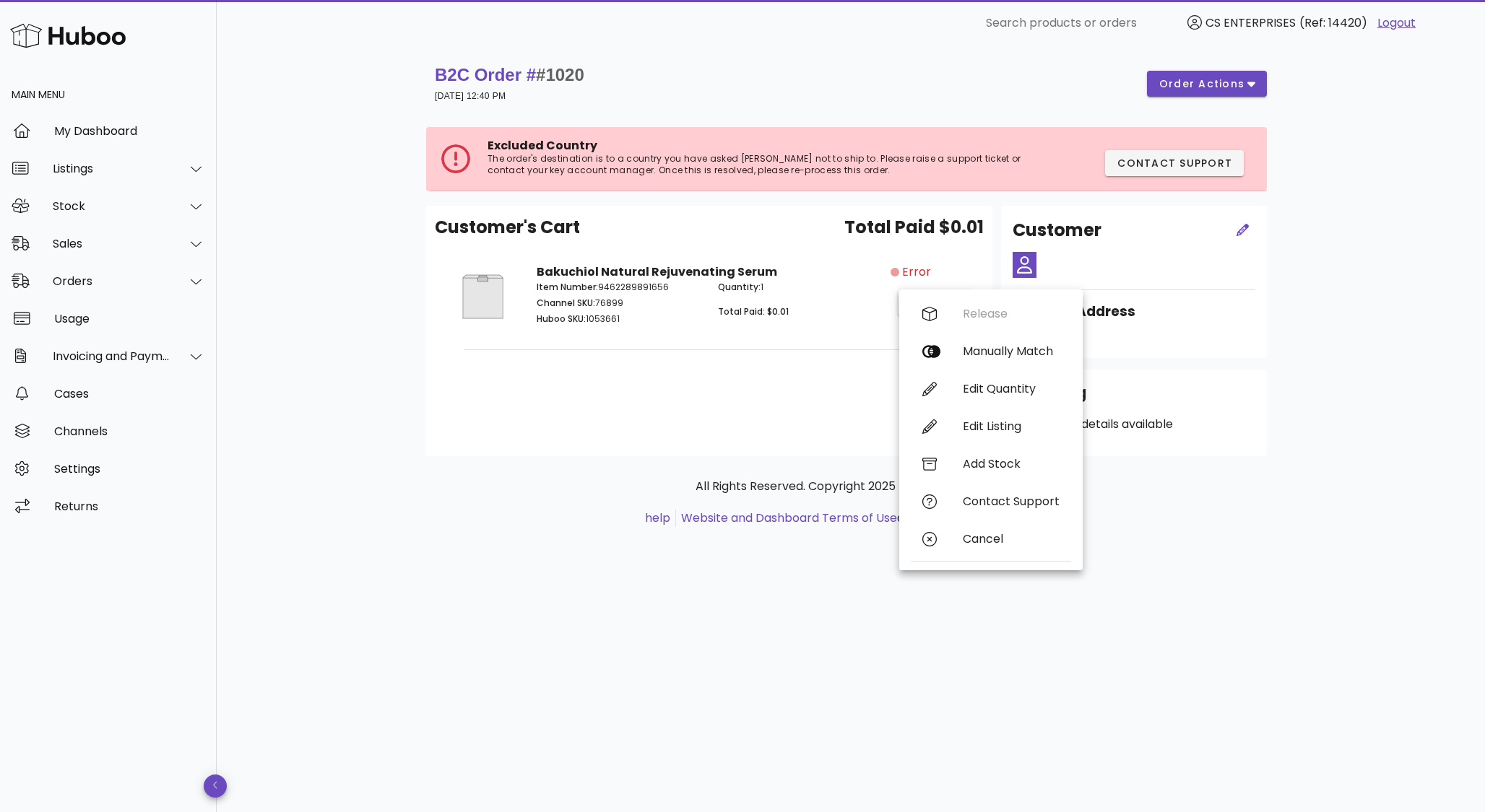
click at [652, 473] on div "All Rights Reserved. Copyright 2025 - [DOMAIN_NAME] help Website and Dashboard …" at bounding box center [851, 510] width 849 height 108
